Goal: Navigation & Orientation: Find specific page/section

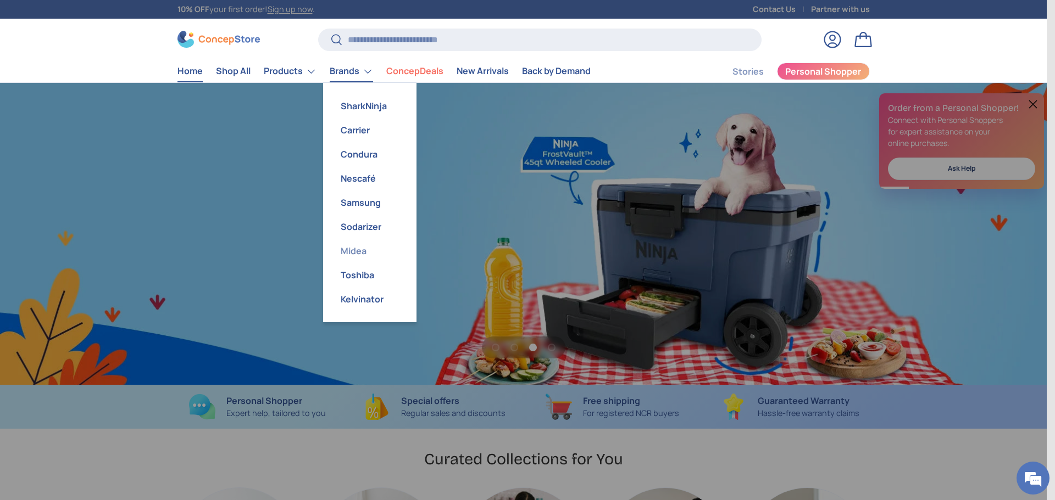
scroll to position [0, 3139]
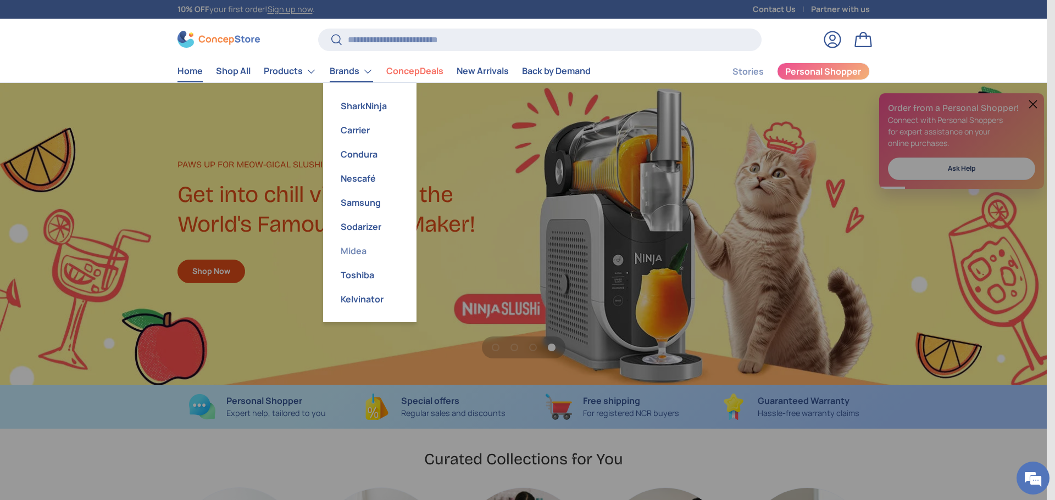
click at [359, 252] on link "Midea" at bounding box center [370, 251] width 80 height 24
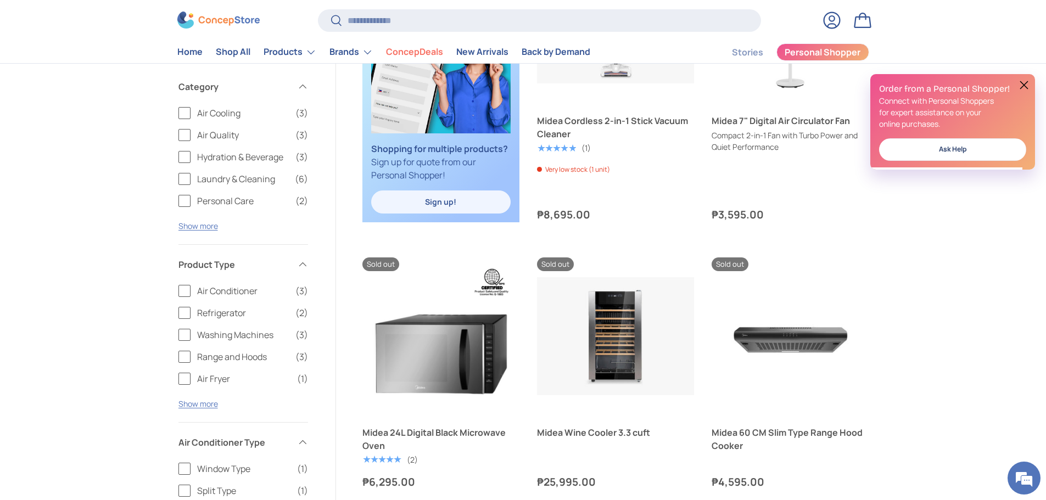
scroll to position [384, 0]
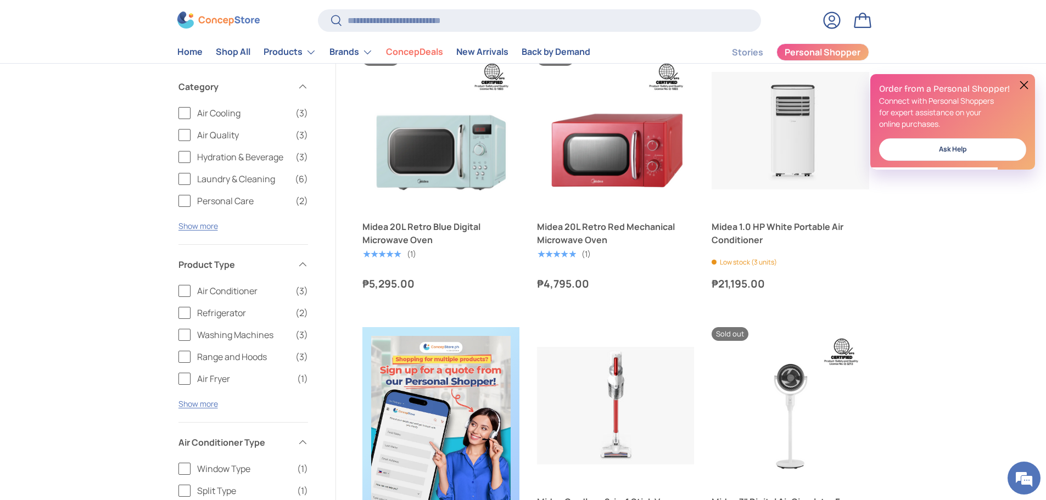
click at [1028, 87] on button at bounding box center [1024, 85] width 13 height 13
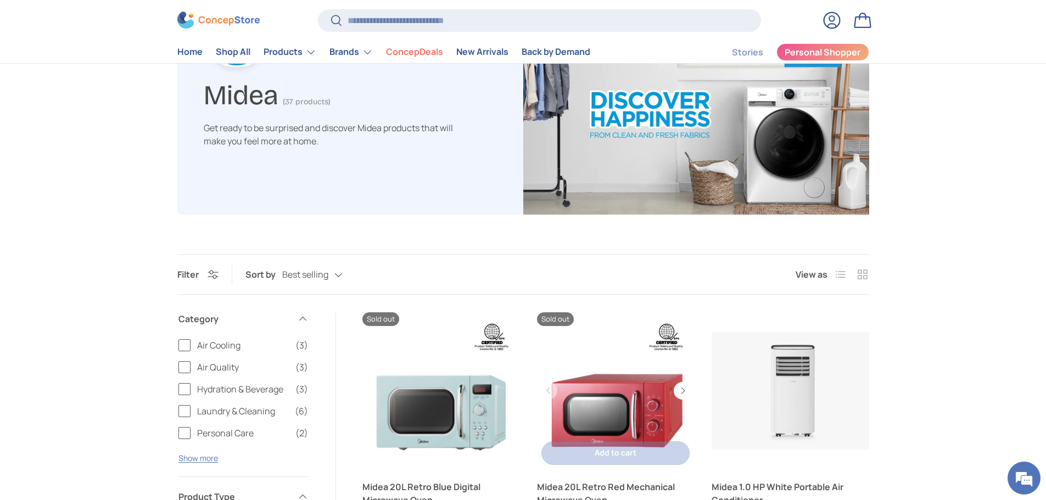
scroll to position [0, 0]
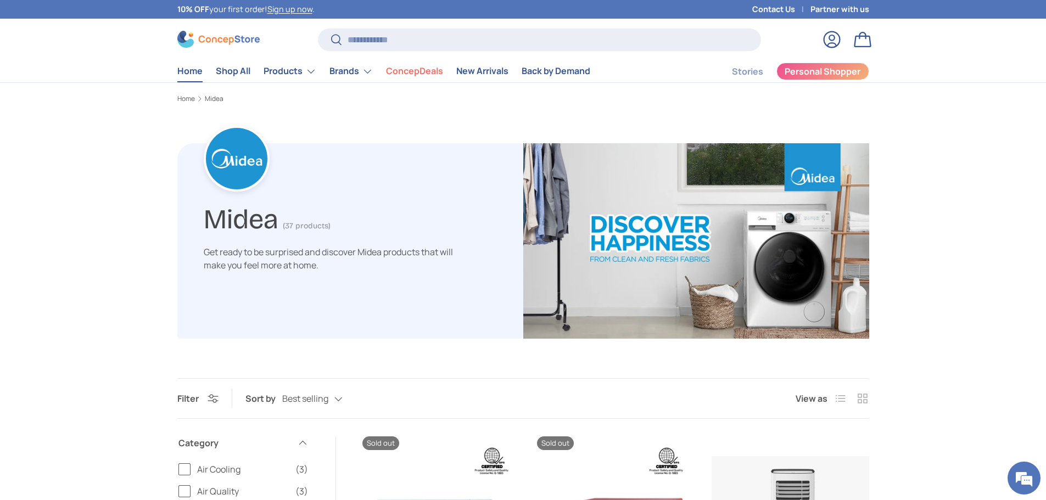
click at [177, 70] on link "Home" at bounding box center [189, 70] width 25 height 21
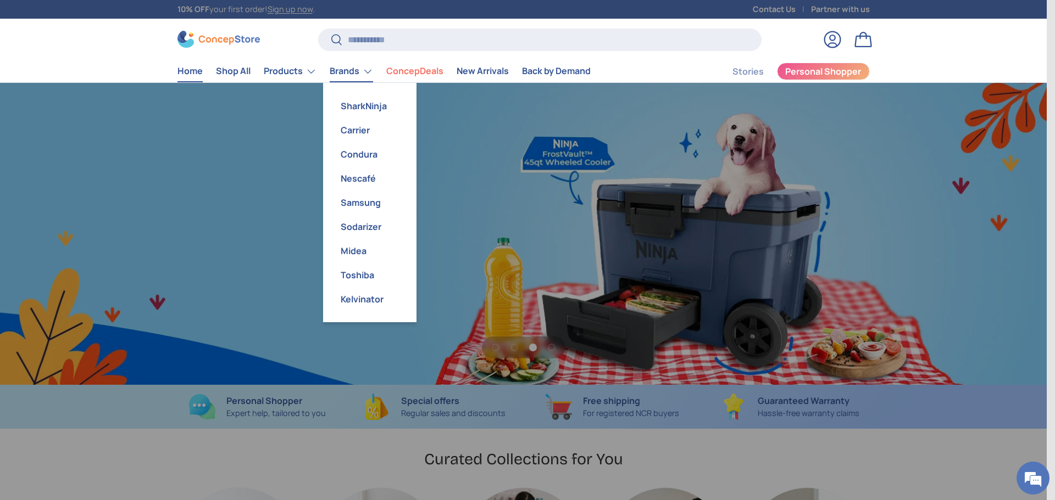
scroll to position [0, 3139]
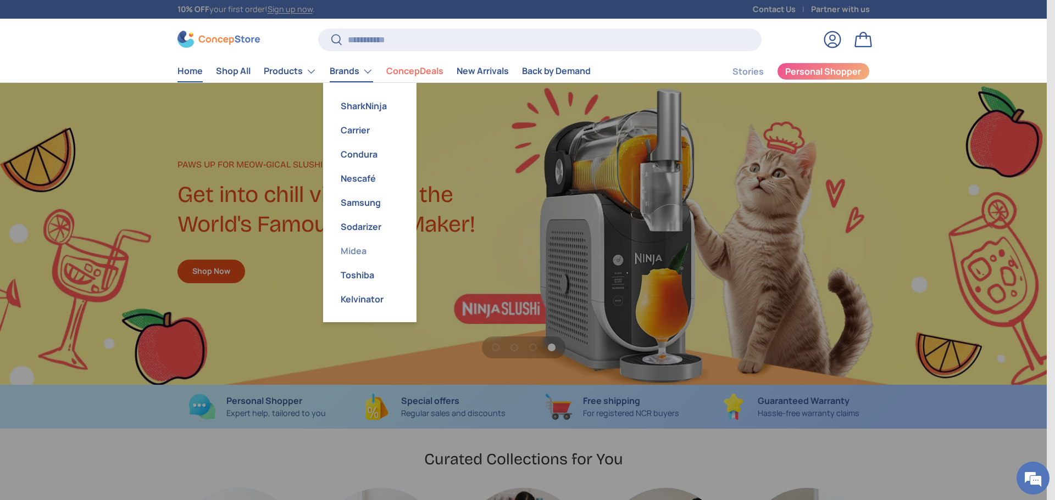
click at [356, 249] on link "Midea" at bounding box center [370, 251] width 80 height 24
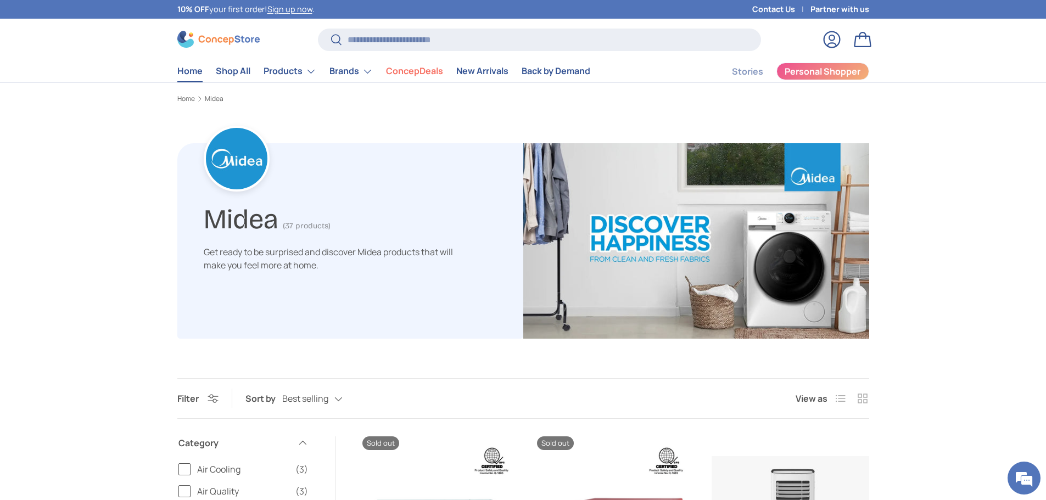
click at [189, 69] on link "Home" at bounding box center [189, 70] width 25 height 21
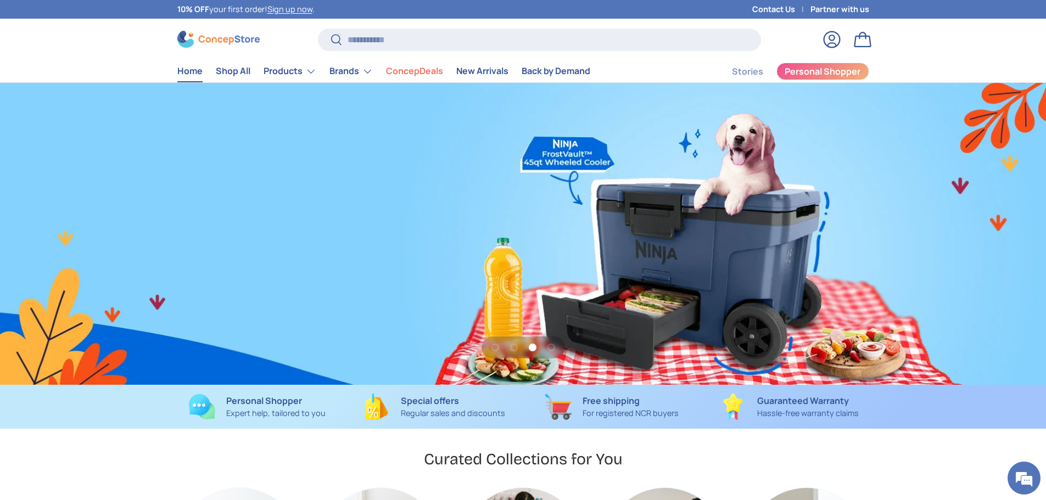
scroll to position [0, 3139]
